Goal: Check status: Check status

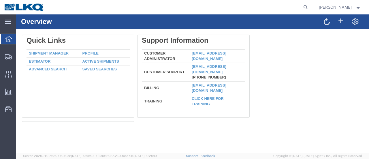
click at [308, 7] on agx-global-search at bounding box center [218, 7] width 184 height 14
click at [309, 6] on icon at bounding box center [305, 7] width 8 height 8
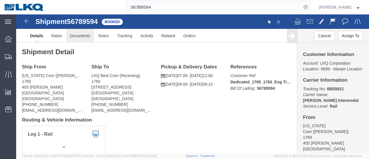
click link "Documents"
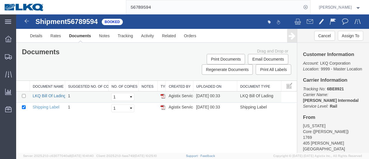
click at [60, 95] on link "LKQ Bill Of Lading" at bounding box center [49, 95] width 33 height 5
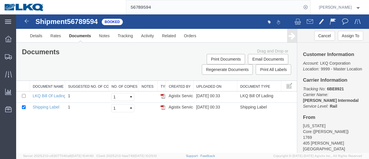
click at [175, 8] on input "56789594" at bounding box center [213, 7] width 175 height 14
type input "56789590"
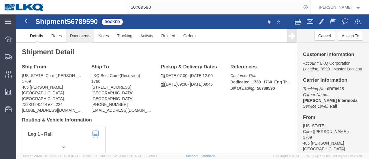
click link "Documents"
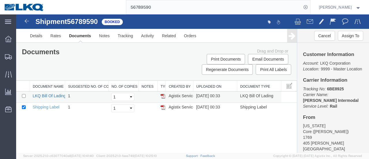
drag, startPoint x: 50, startPoint y: 95, endPoint x: 43, endPoint y: 94, distance: 7.0
click at [50, 94] on link "LKQ Bill Of Lading" at bounding box center [49, 95] width 33 height 5
